Goal: Task Accomplishment & Management: Complete application form

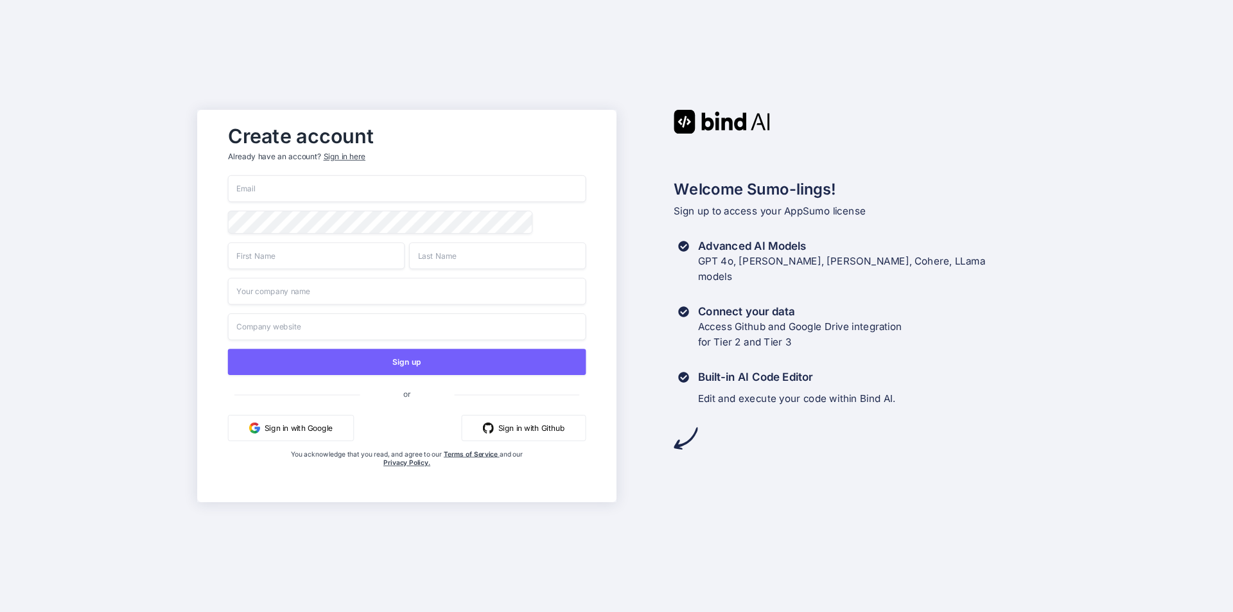
click at [334, 190] on input "email" at bounding box center [407, 188] width 358 height 27
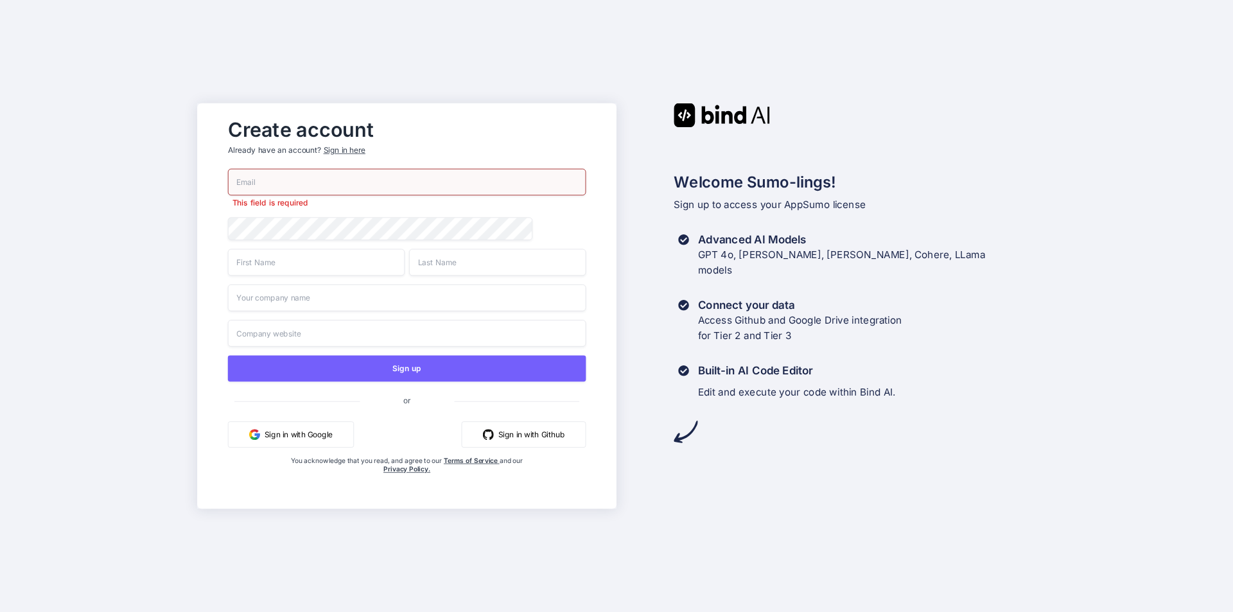
click at [258, 179] on input "email" at bounding box center [407, 182] width 358 height 27
paste input "[EMAIL_ADDRESS][DOMAIN_NAME]"
type input "[EMAIL_ADDRESS][DOMAIN_NAME]"
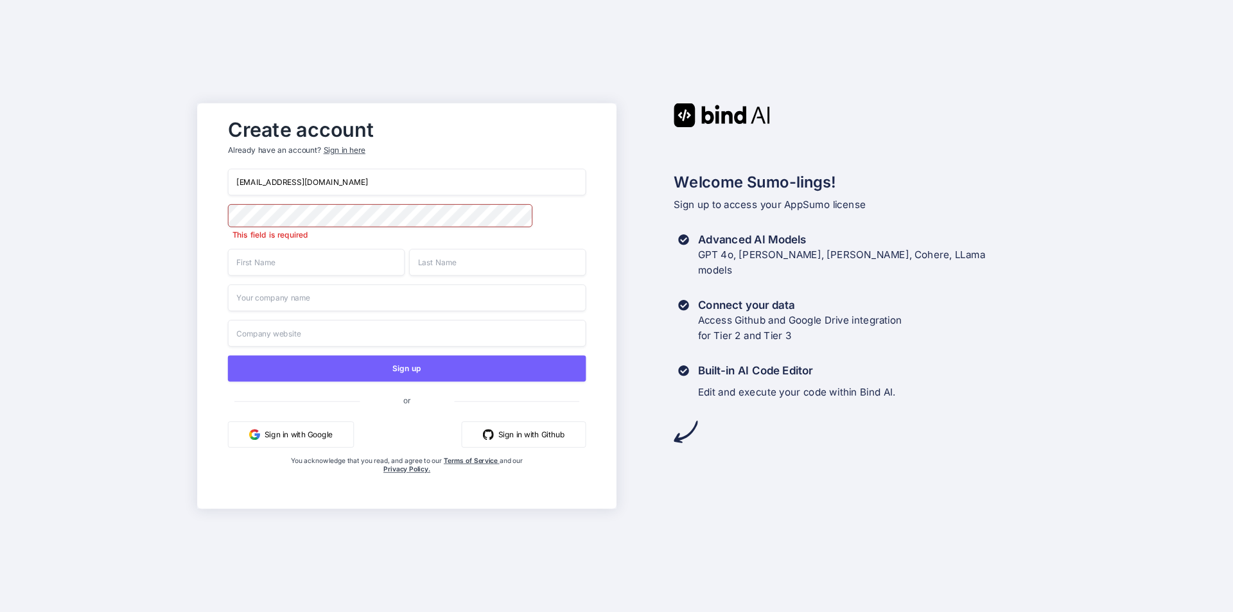
click at [293, 189] on input "[EMAIL_ADDRESS][DOMAIN_NAME]" at bounding box center [407, 182] width 358 height 27
click at [288, 189] on input "[EMAIL_ADDRESS][DOMAIN_NAME]" at bounding box center [407, 182] width 358 height 27
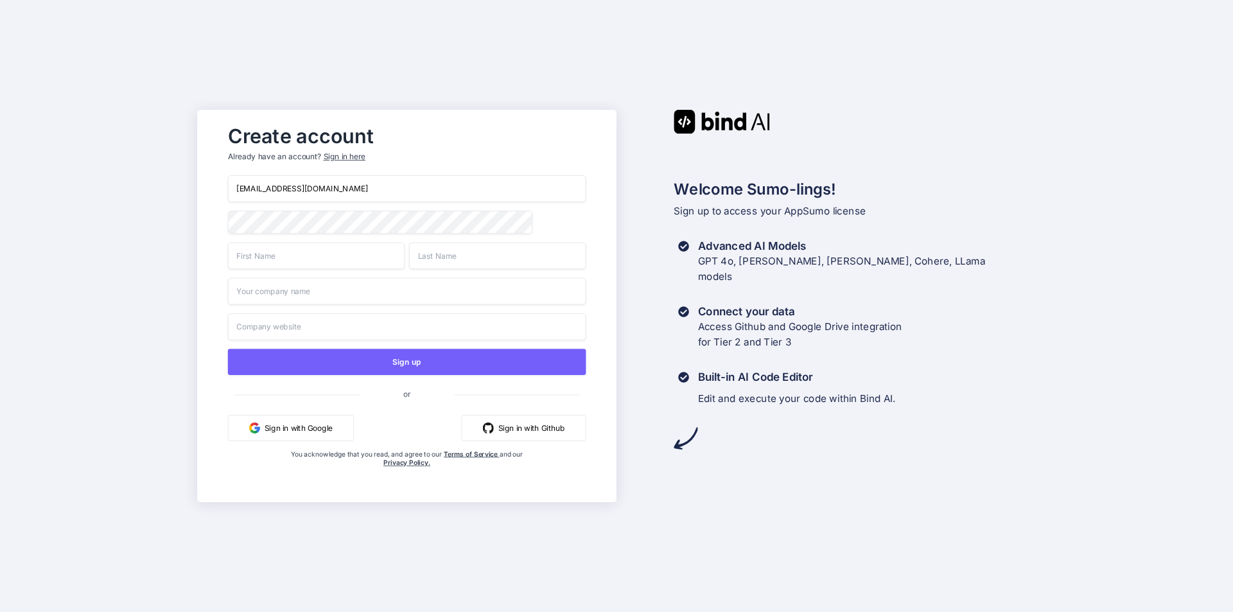
click at [301, 269] on input "text" at bounding box center [316, 255] width 177 height 27
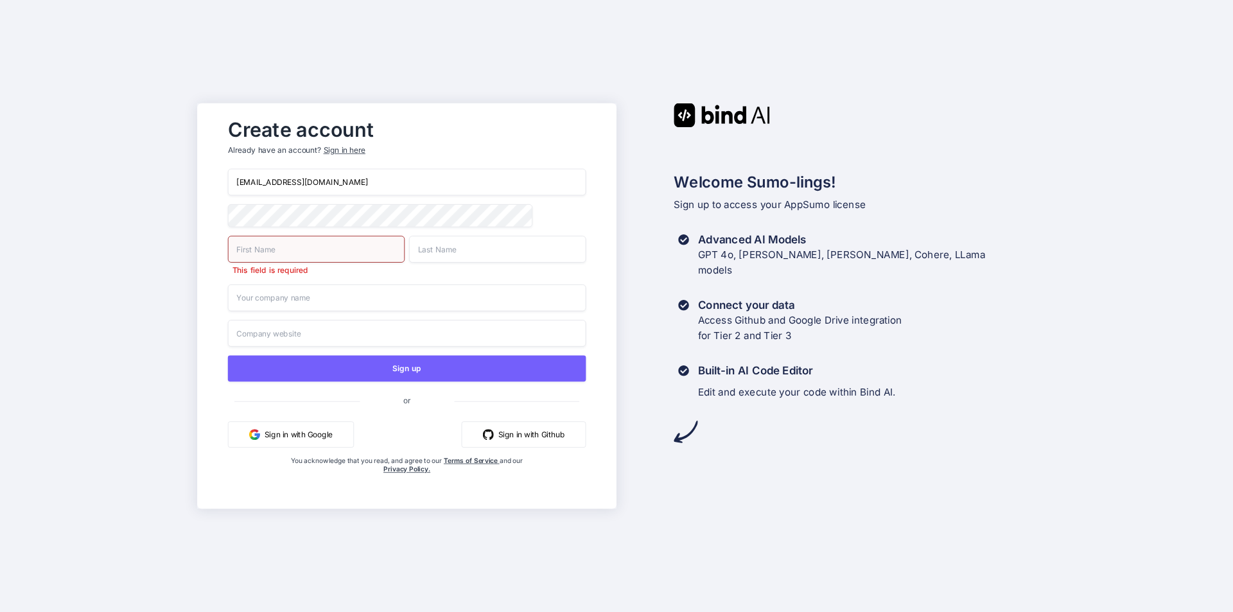
click at [308, 249] on input "text" at bounding box center [316, 249] width 177 height 27
type input "Bind"
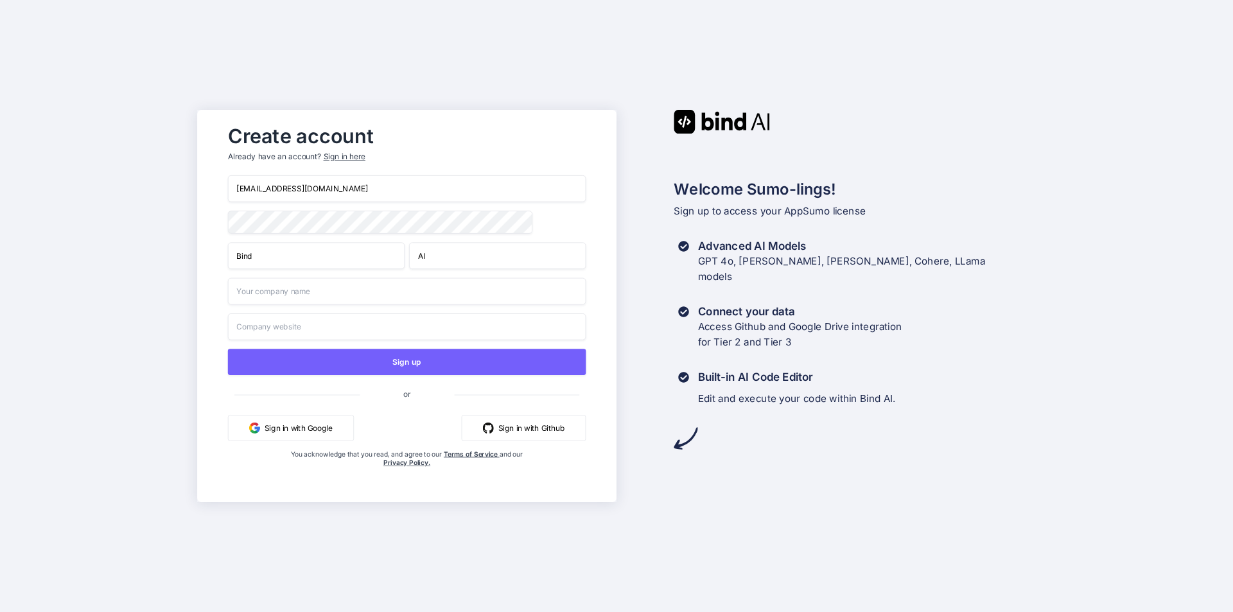
type input "AI"
click at [311, 294] on input "text" at bounding box center [407, 291] width 358 height 27
click at [355, 330] on input "text" at bounding box center [407, 326] width 358 height 27
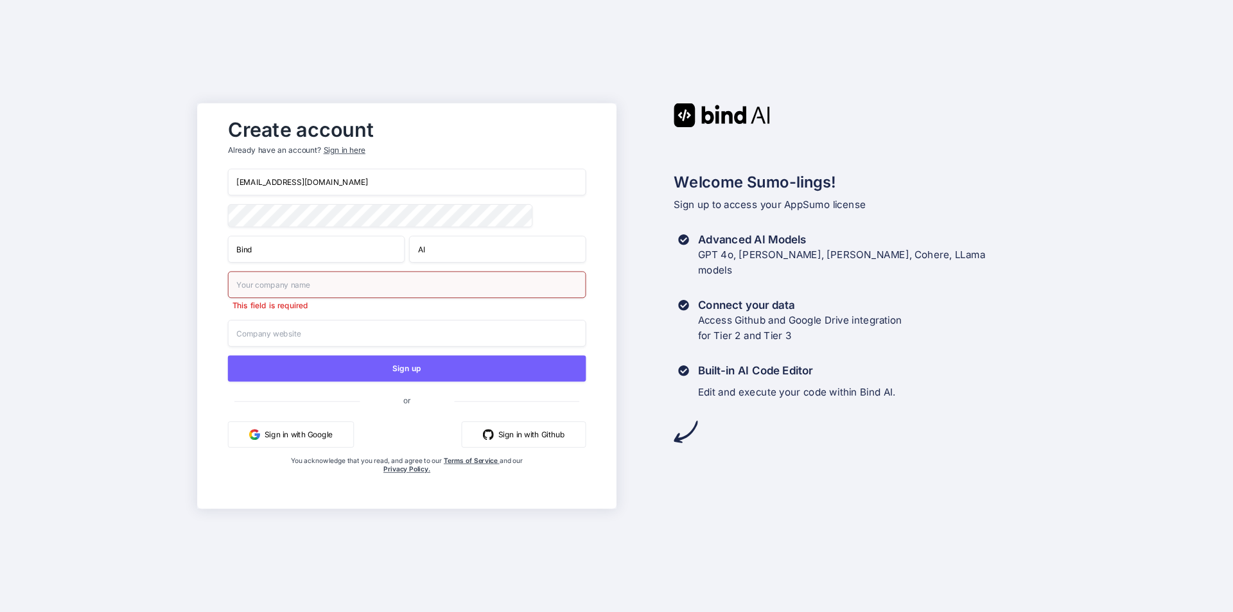
click at [386, 281] on input "text" at bounding box center [407, 284] width 358 height 27
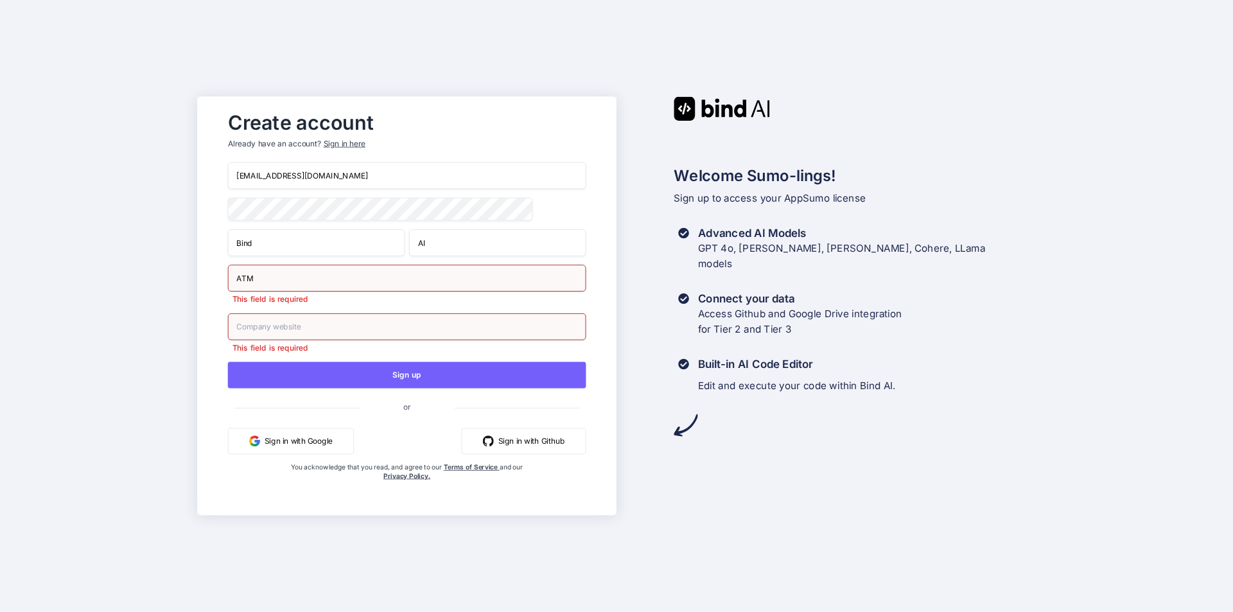
type input "ATM"
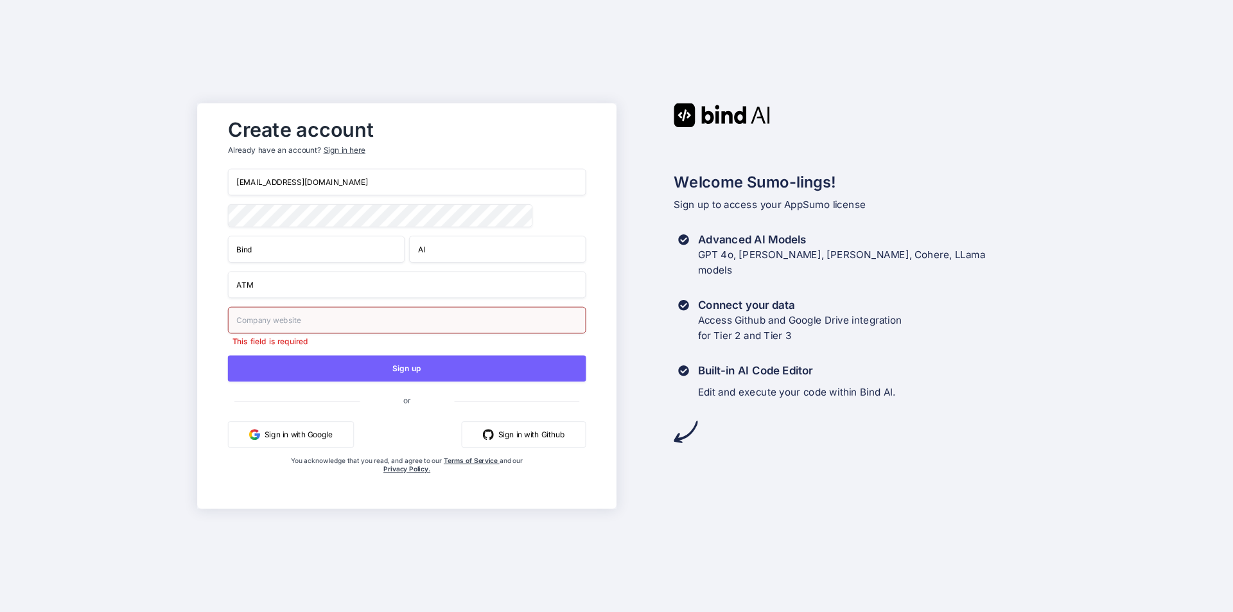
click at [353, 330] on input "text" at bounding box center [407, 320] width 358 height 27
type input "[DOMAIN_NAME]"
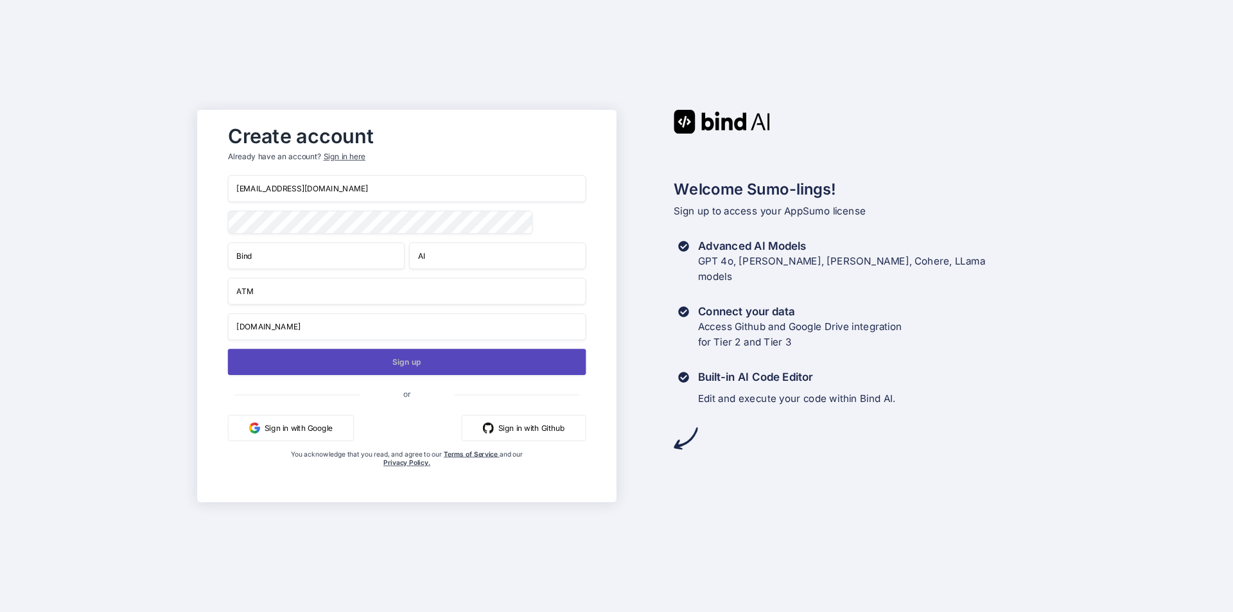
click at [420, 362] on button "Sign up" at bounding box center [407, 362] width 358 height 26
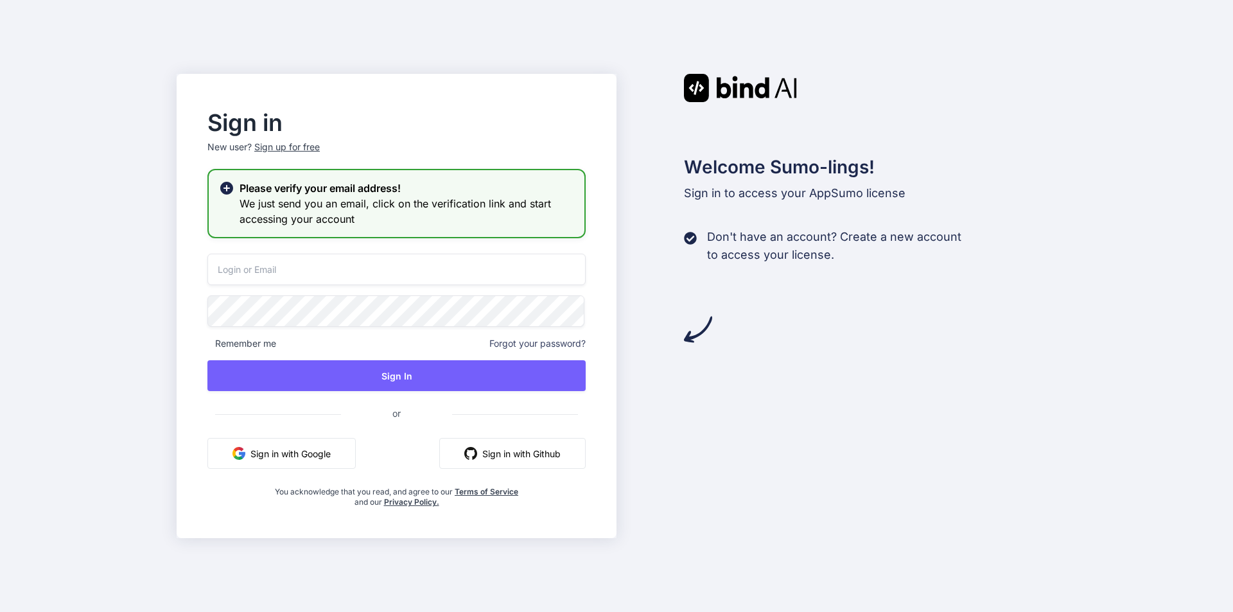
type input "[EMAIL_ADDRESS][DOMAIN_NAME]"
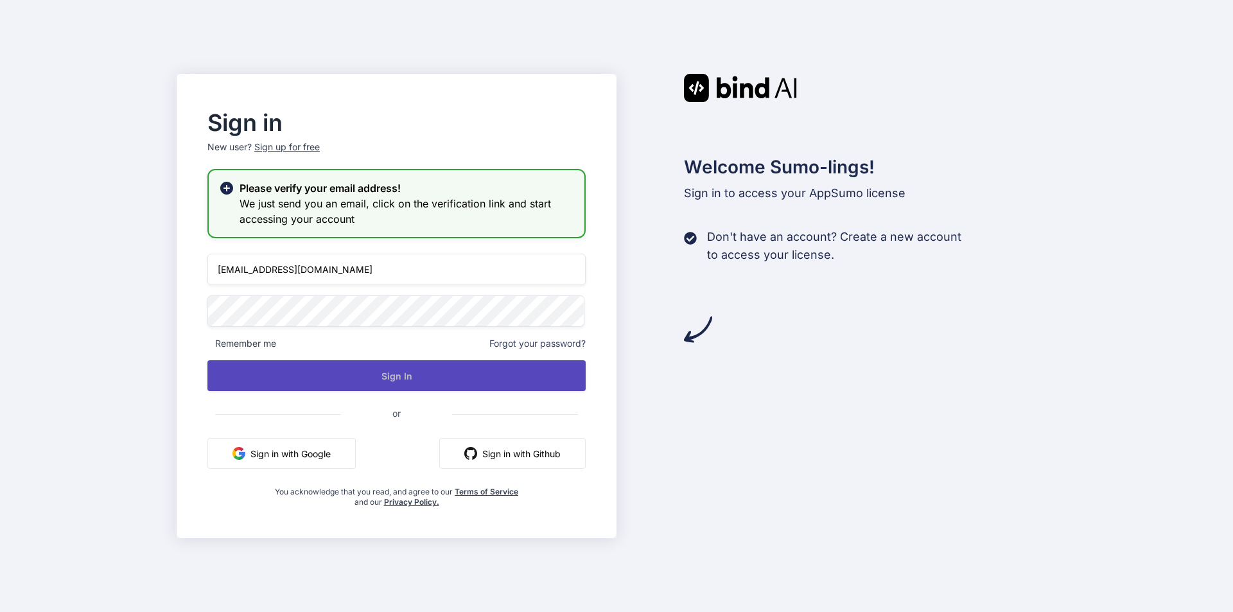
click at [353, 375] on button "Sign In" at bounding box center [396, 375] width 378 height 31
